Goal: Information Seeking & Learning: Check status

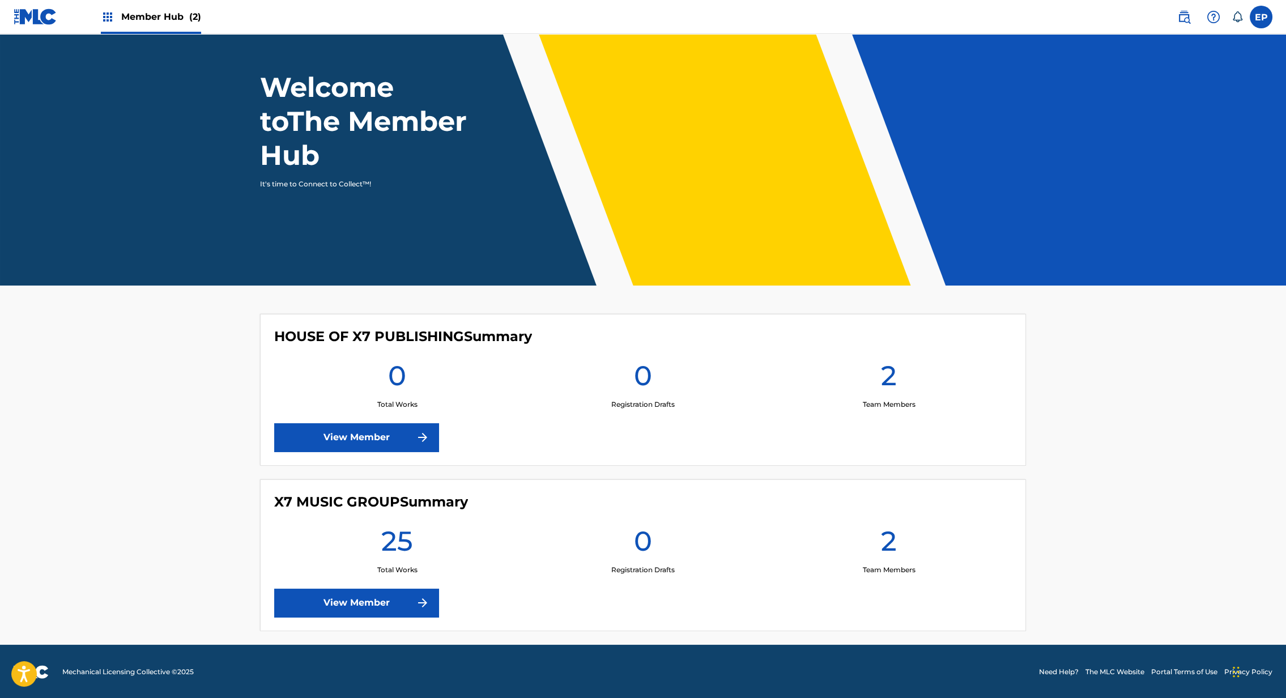
scroll to position [46, 0]
click at [378, 585] on div "X7 MUSIC GROUP Summary 25 Total Works 0 Registration Drafts 2 Team Members View…" at bounding box center [643, 555] width 766 height 152
click at [367, 600] on link "View Member" at bounding box center [356, 603] width 164 height 28
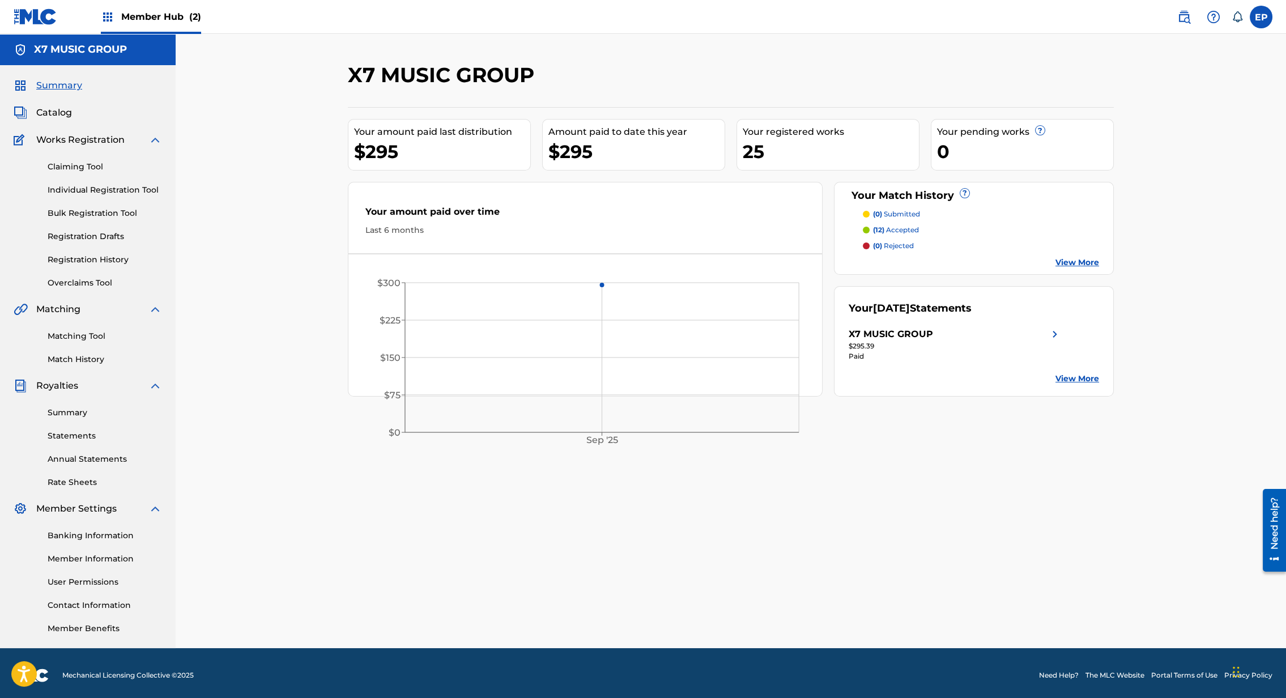
click at [1065, 377] on link "View More" at bounding box center [1078, 379] width 44 height 12
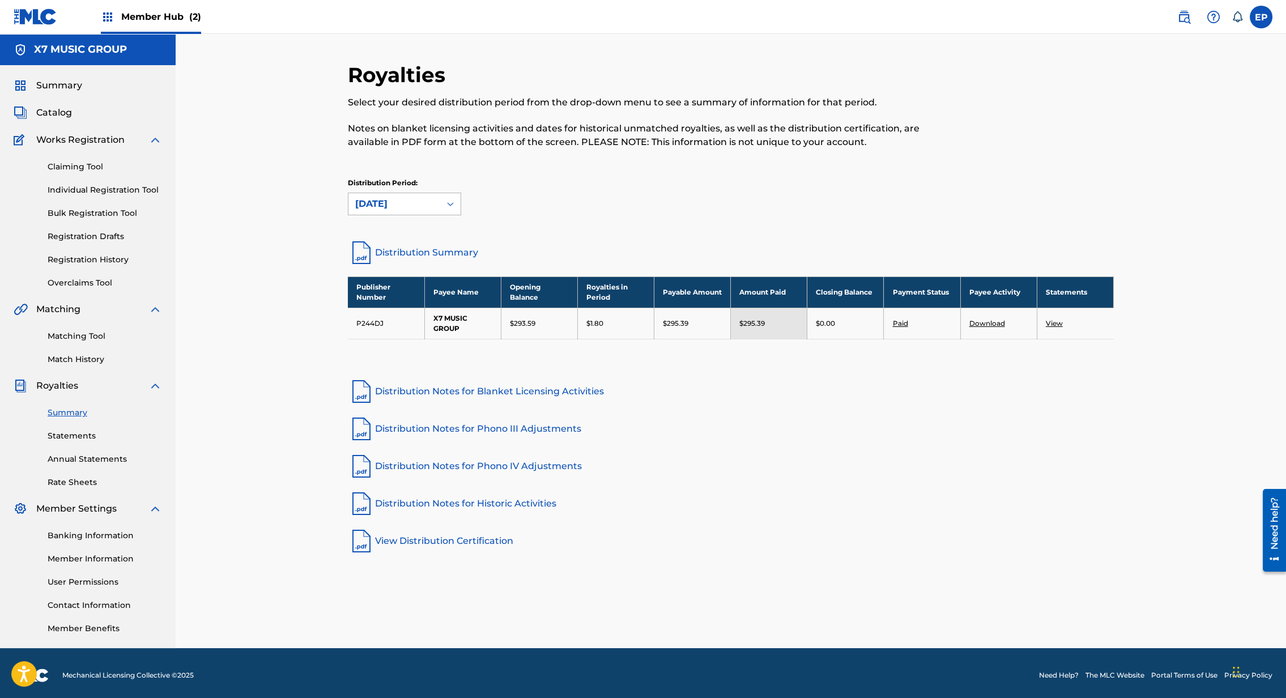
click at [443, 209] on div at bounding box center [450, 204] width 20 height 20
click at [411, 262] on div "[DATE]" at bounding box center [404, 258] width 112 height 28
click at [86, 443] on div "Summary Statements Annual Statements Rate Sheets" at bounding box center [88, 441] width 148 height 96
click at [81, 439] on link "Statements" at bounding box center [105, 436] width 114 height 12
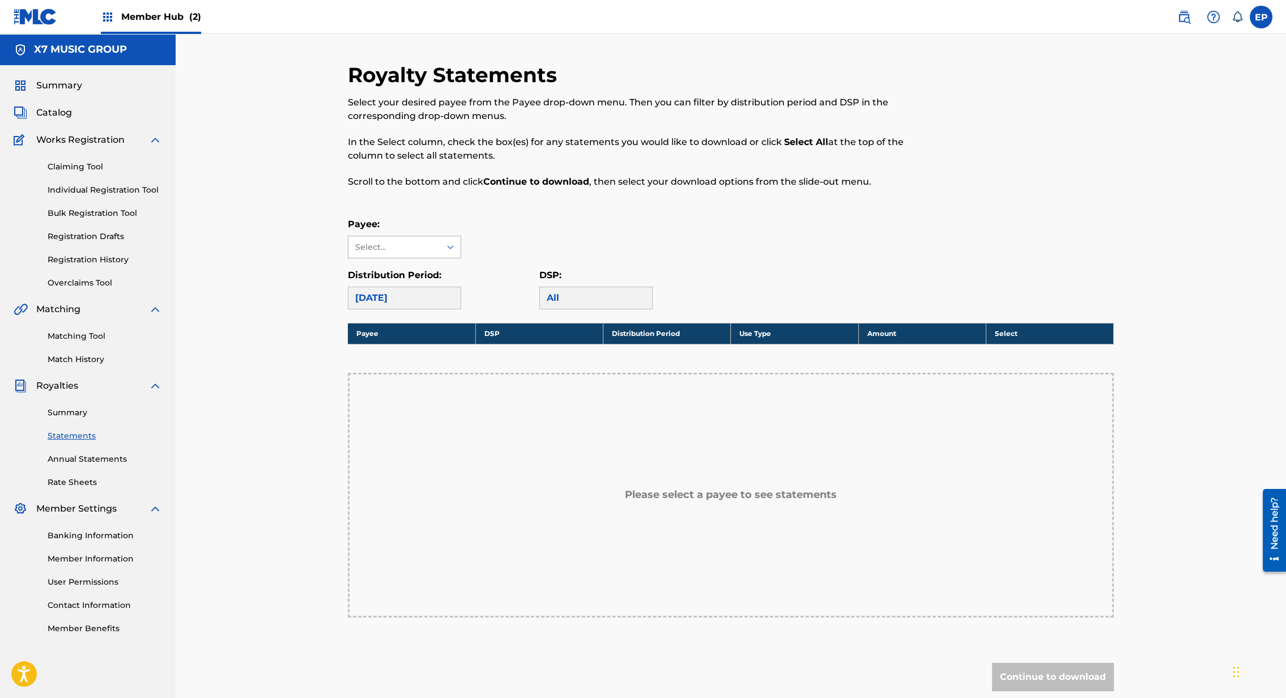
click at [457, 240] on div at bounding box center [450, 247] width 20 height 20
click at [436, 271] on div "X7 MUSIC GROUP" at bounding box center [404, 272] width 112 height 28
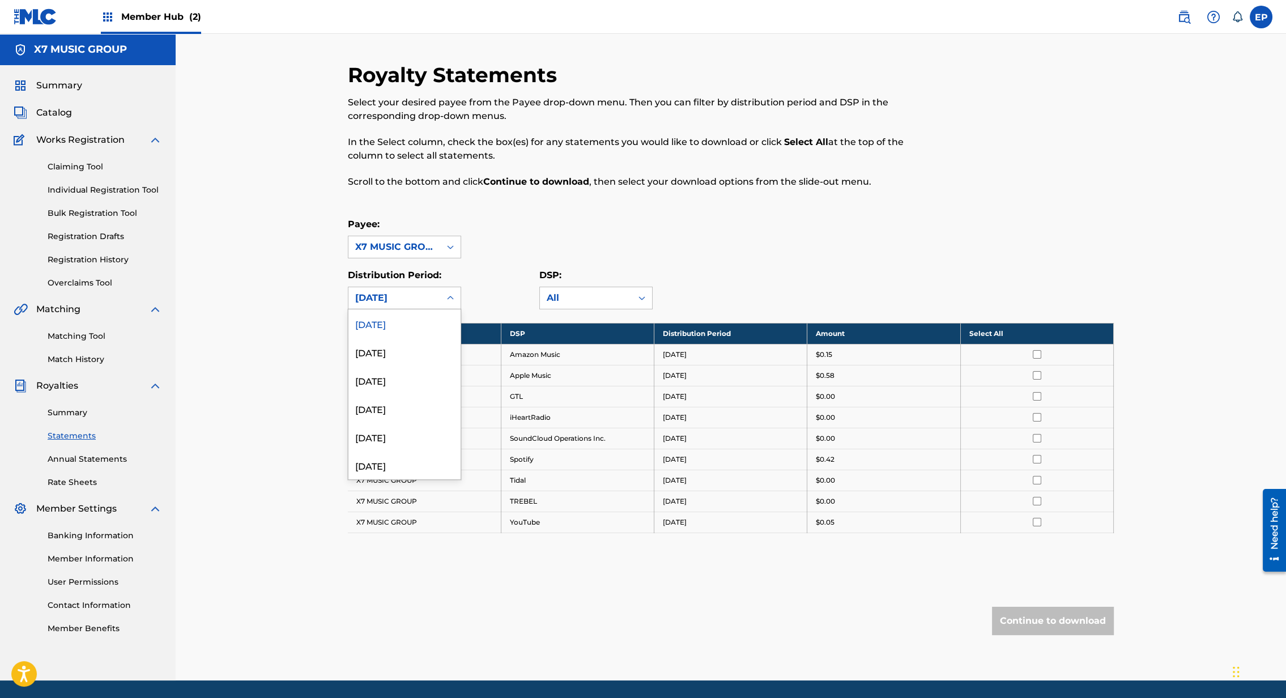
click at [434, 299] on div "[DATE]" at bounding box center [394, 298] width 92 height 22
click at [426, 359] on div "[DATE]" at bounding box center [404, 352] width 112 height 28
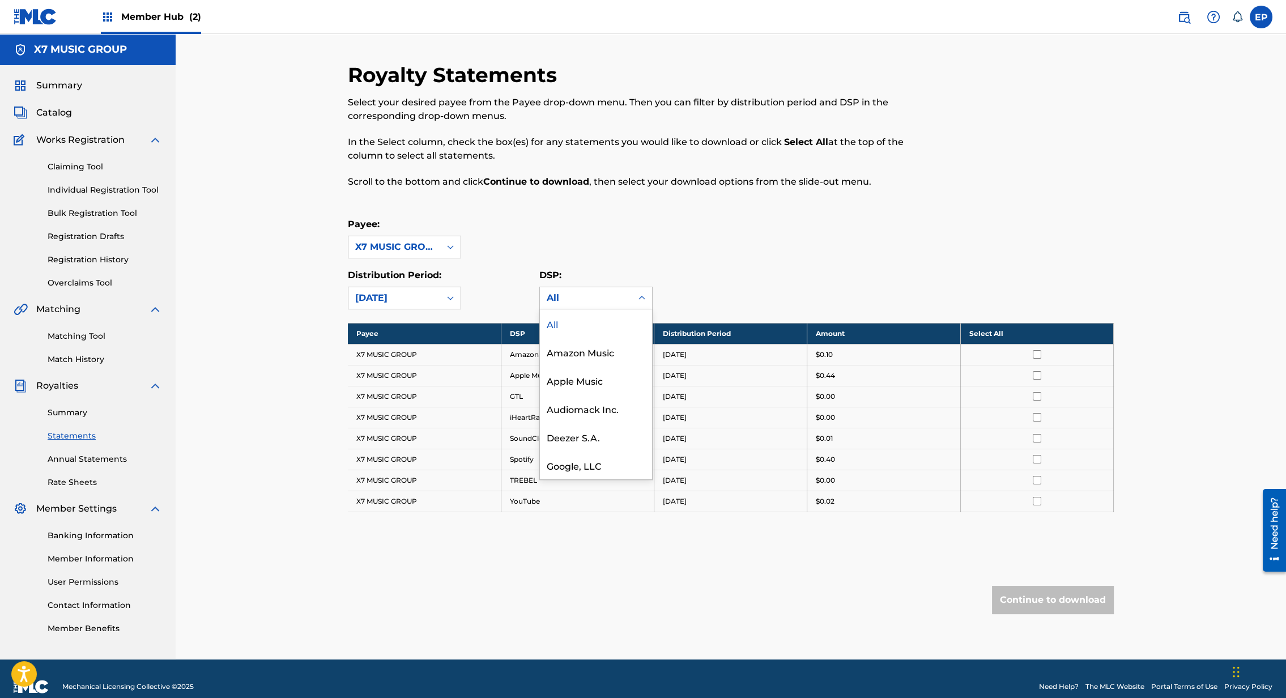
click at [621, 293] on div "All" at bounding box center [586, 298] width 78 height 14
click at [747, 266] on div "Payee: X7 MUSIC GROUP Distribution Period: [DATE] DSP: All, 1 of 16. 16 results…" at bounding box center [731, 264] width 766 height 92
click at [591, 291] on div "All" at bounding box center [586, 298] width 78 height 14
click at [437, 296] on div "[DATE]" at bounding box center [394, 298] width 92 height 22
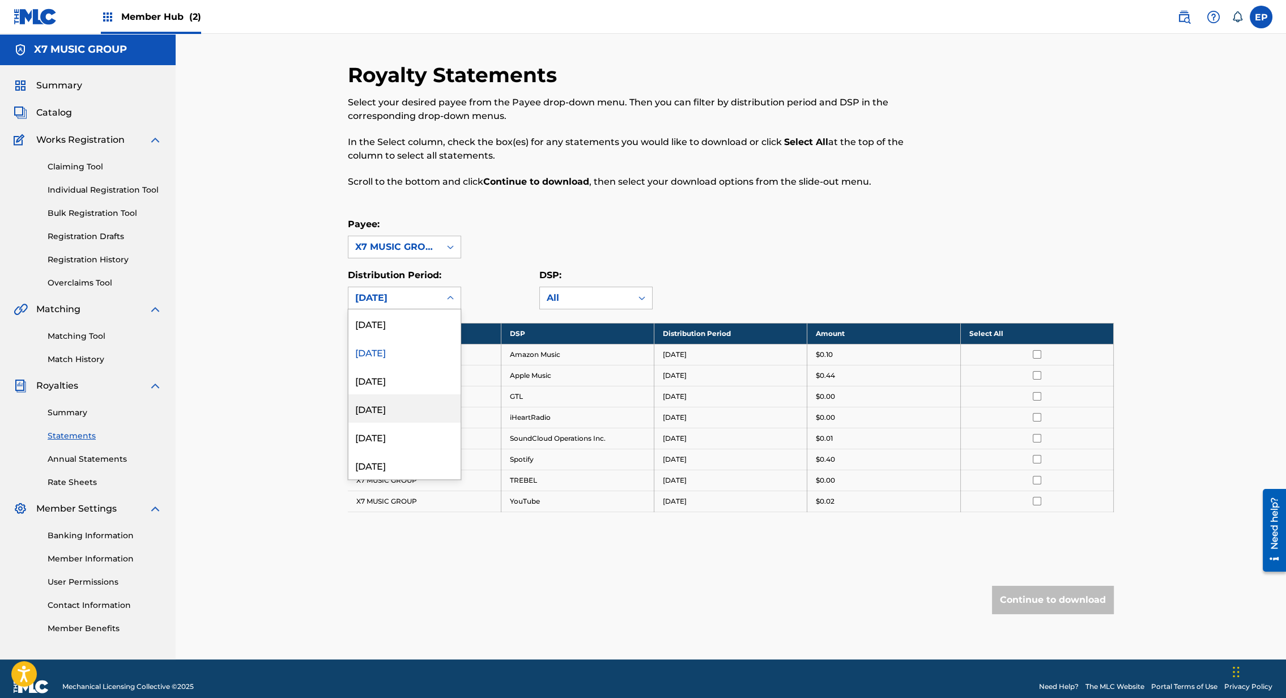
click at [422, 397] on div "[DATE]" at bounding box center [404, 408] width 112 height 28
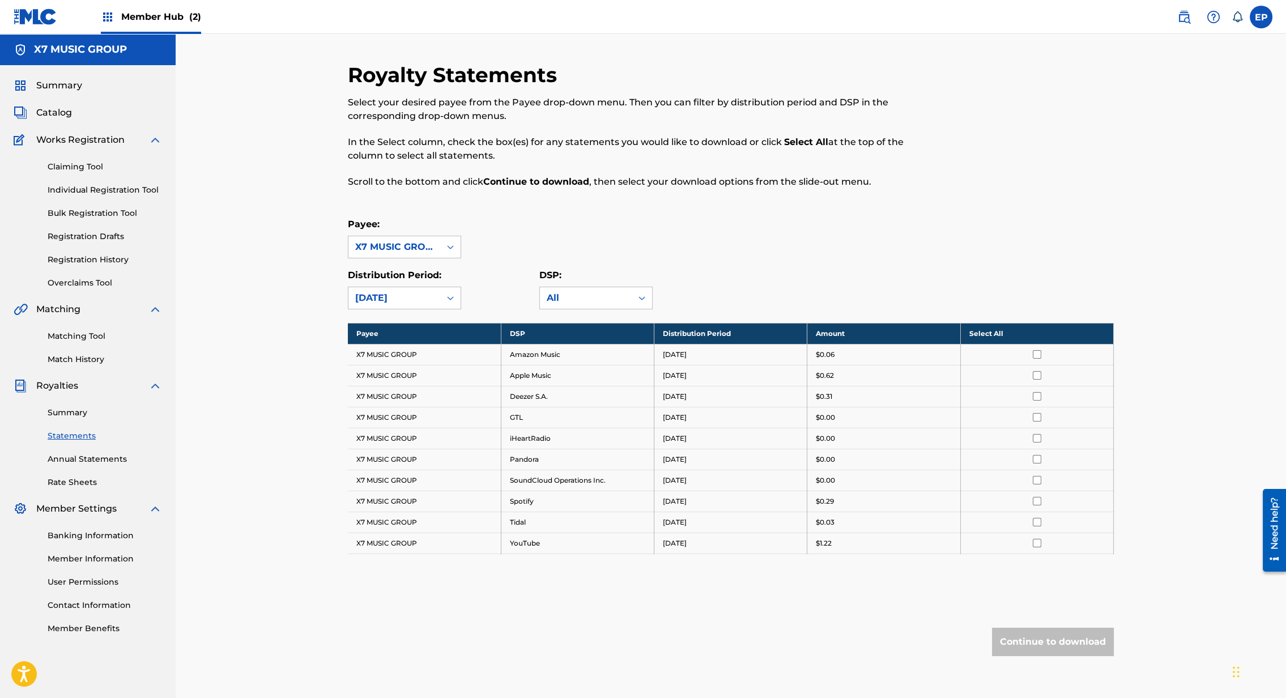
click at [392, 302] on div "[DATE]" at bounding box center [394, 298] width 78 height 14
click at [383, 378] on div "[DATE]" at bounding box center [404, 380] width 112 height 28
click at [399, 290] on div "[DATE]" at bounding box center [394, 298] width 92 height 22
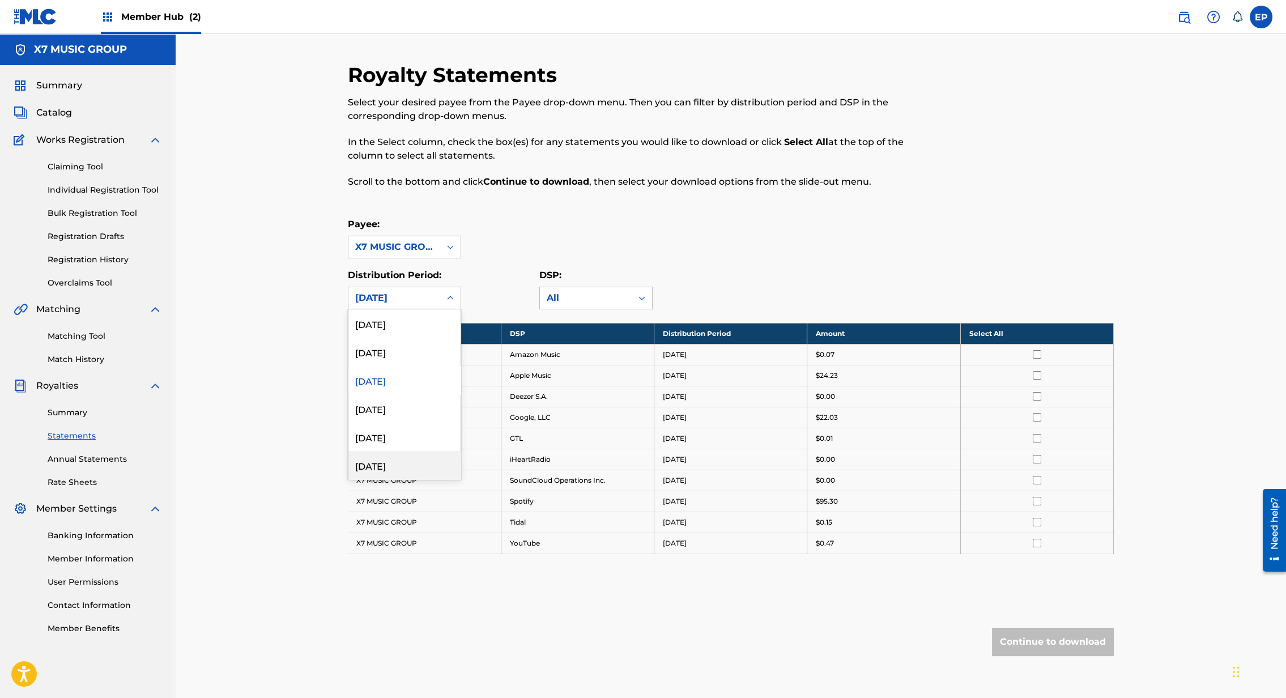
click at [402, 471] on div "[DATE]" at bounding box center [404, 465] width 112 height 28
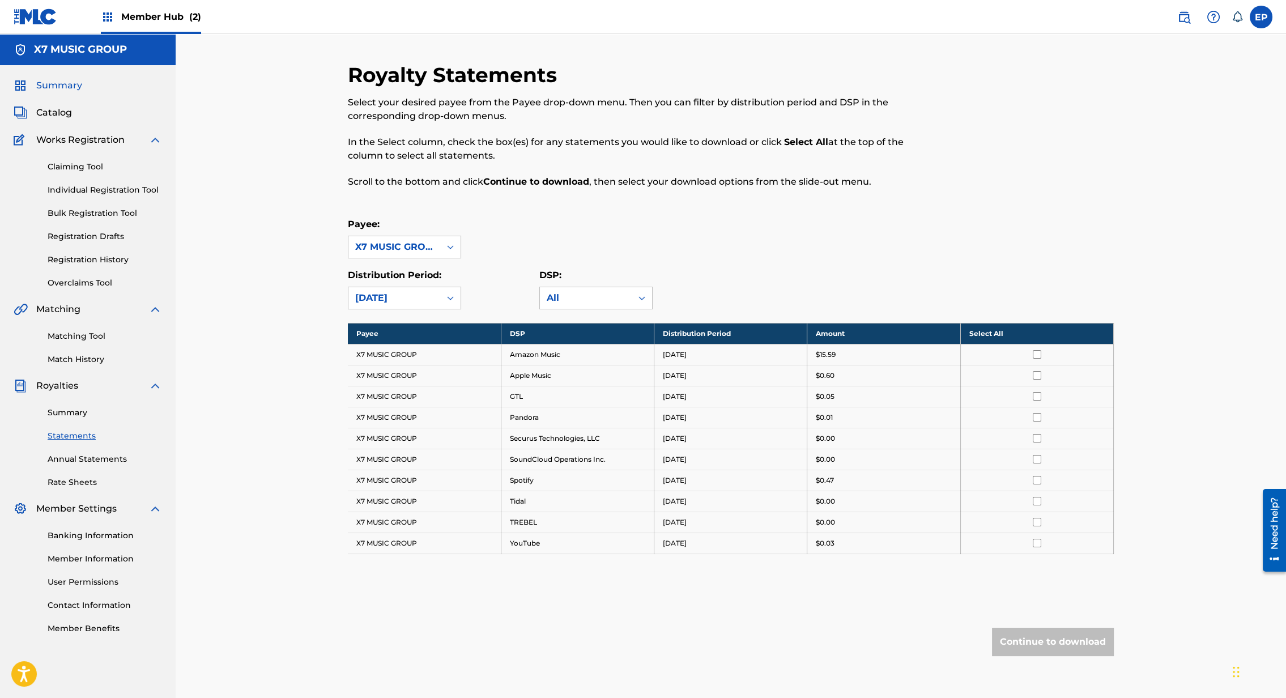
click at [52, 84] on span "Summary" at bounding box center [59, 86] width 46 height 14
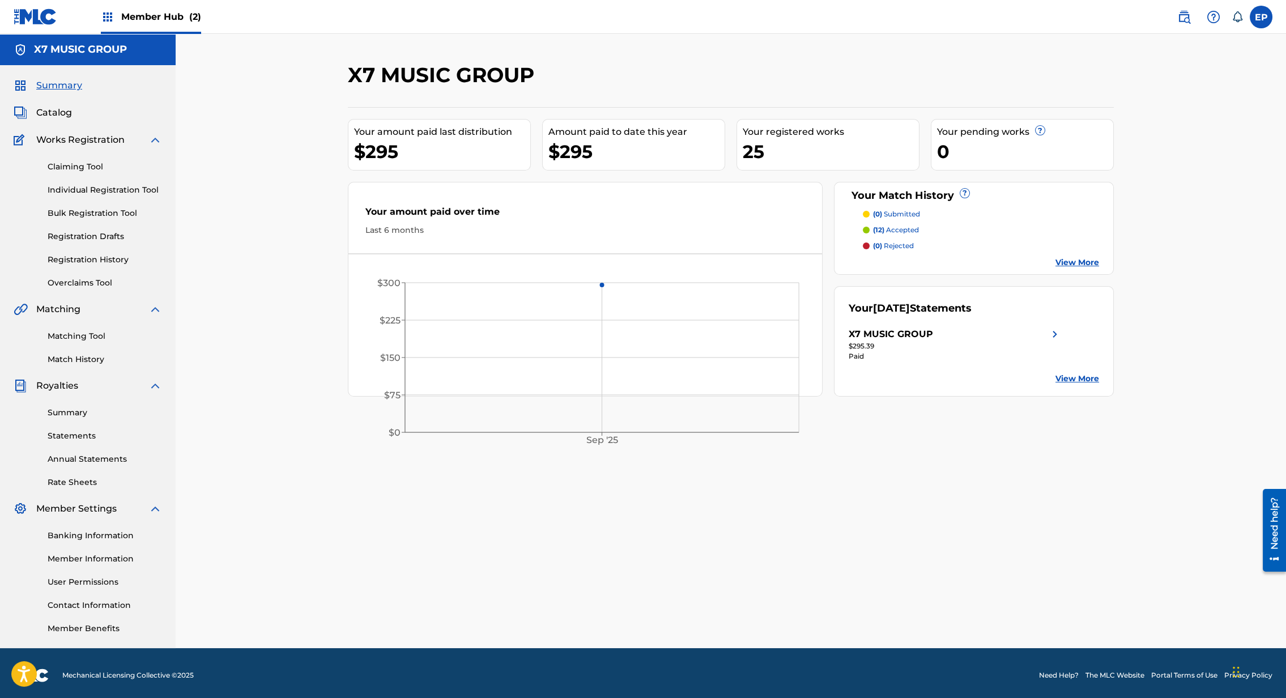
click at [910, 329] on div "X7 MUSIC GROUP" at bounding box center [891, 335] width 84 height 14
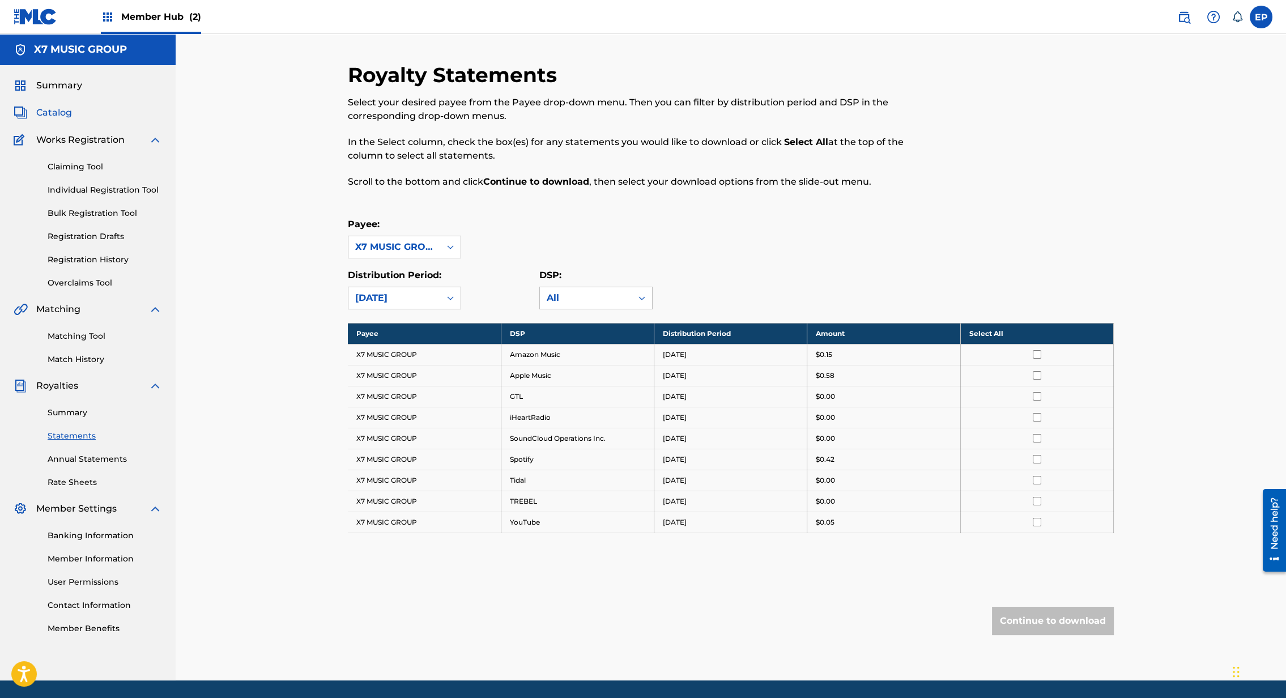
click at [64, 107] on span "Catalog" at bounding box center [54, 113] width 36 height 14
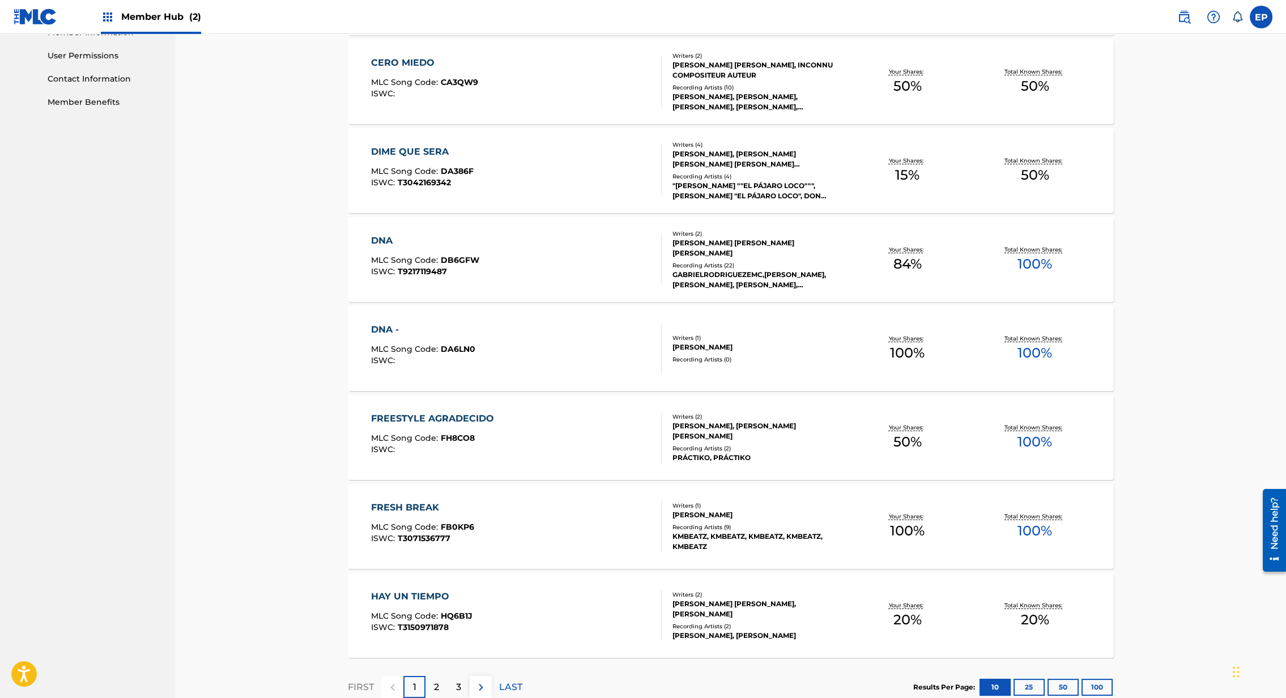
scroll to position [598, 0]
